Goal: Go to known website: Access a specific website the user already knows

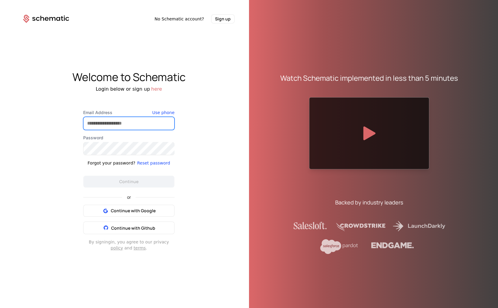
click at [161, 121] on input "Email Address" at bounding box center [129, 123] width 91 height 13
click at [0, 308] on com-1password-button at bounding box center [0, 308] width 0 height 0
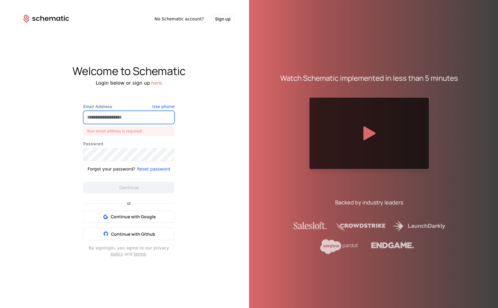
type input "**********"
